Goal: Task Accomplishment & Management: Manage account settings

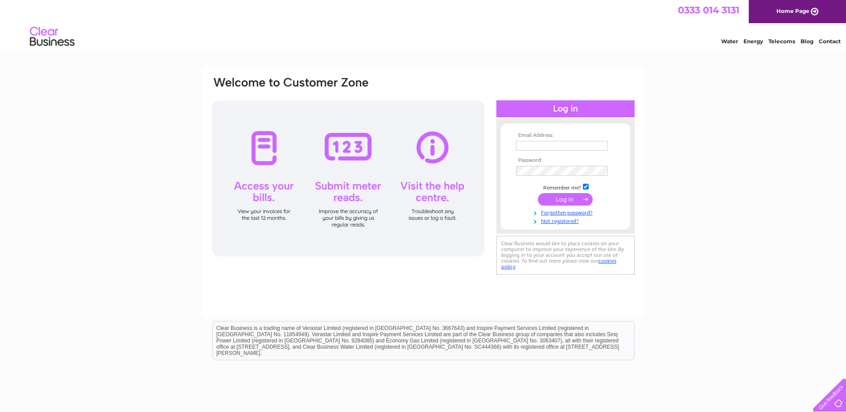
type input "jigarpatel@atjones.net"
drag, startPoint x: 575, startPoint y: 198, endPoint x: 611, endPoint y: 207, distance: 36.5
click at [575, 198] on input "submit" at bounding box center [565, 199] width 55 height 12
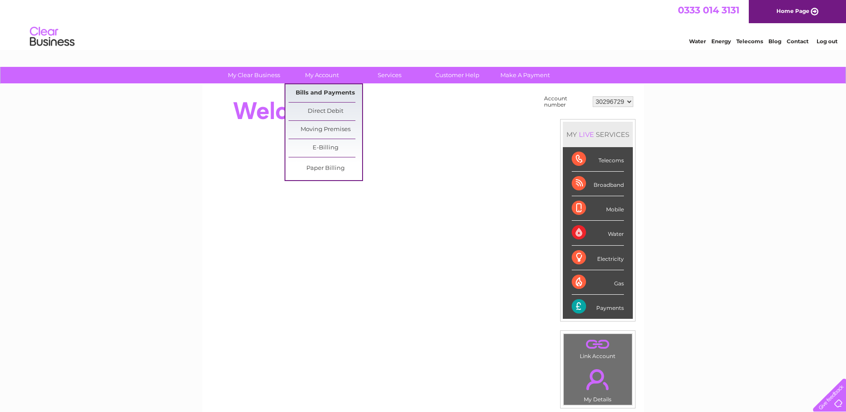
click at [347, 92] on link "Bills and Payments" at bounding box center [326, 93] width 74 height 18
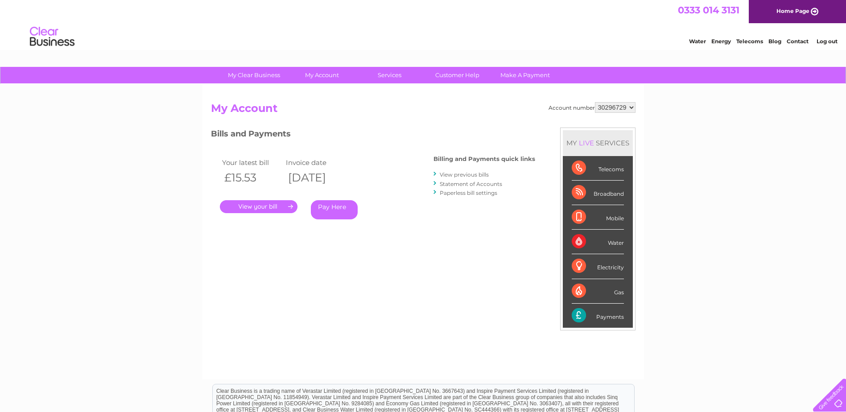
click at [256, 208] on link "." at bounding box center [259, 206] width 78 height 13
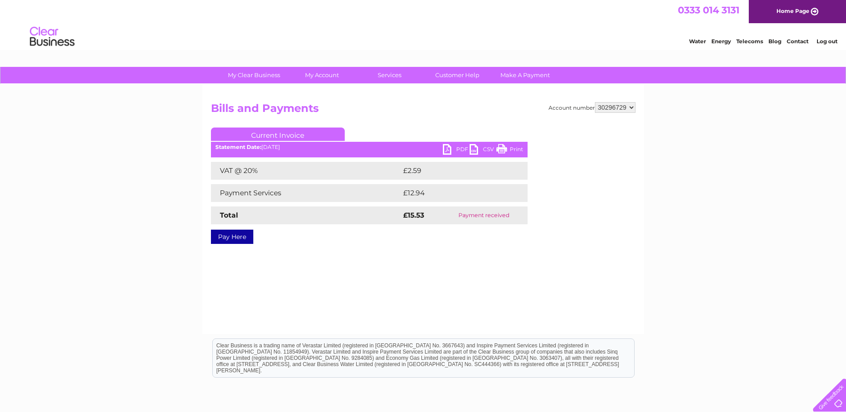
click at [455, 148] on link "PDF" at bounding box center [456, 150] width 27 height 13
